Goal: Task Accomplishment & Management: Manage account settings

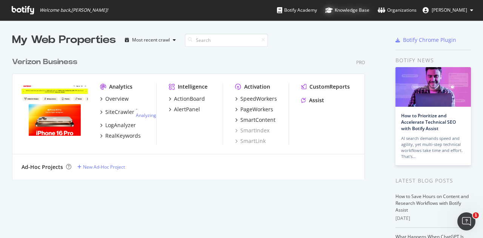
click at [356, 13] on div "Knowledge Base" at bounding box center [347, 10] width 44 height 8
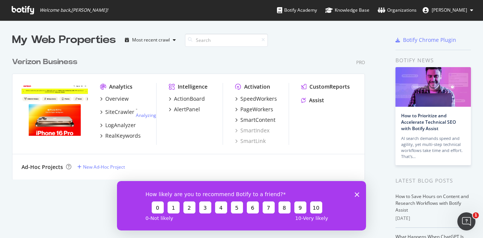
click at [455, 12] on span "Vinod Immanni" at bounding box center [449, 10] width 35 height 6
click at [393, 11] on div "Organizations" at bounding box center [397, 10] width 39 height 8
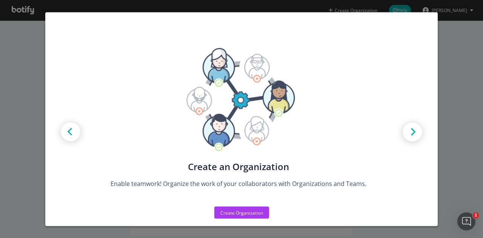
click at [462, 79] on div "Create new Projects for your Teams Create the exact model that matches your Org…" at bounding box center [241, 119] width 483 height 238
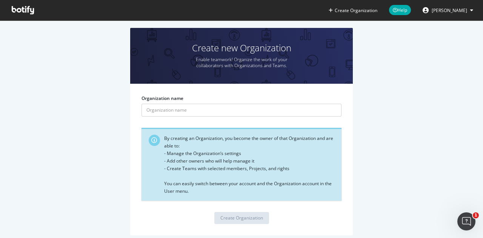
click at [447, 13] on span "Vinod Immanni" at bounding box center [449, 10] width 35 height 6
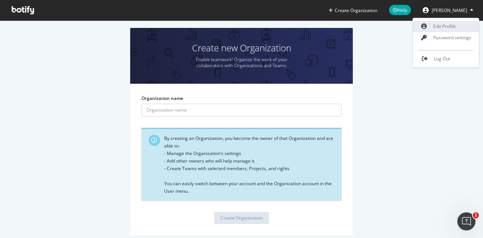
click at [445, 28] on link "Edit Profile" at bounding box center [446, 26] width 66 height 11
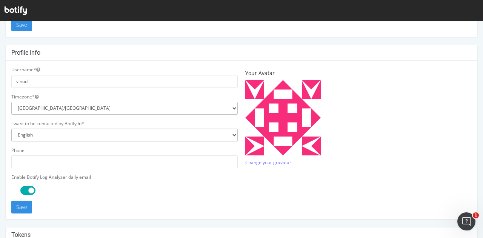
scroll to position [255, 0]
